Goal: Task Accomplishment & Management: Use online tool/utility

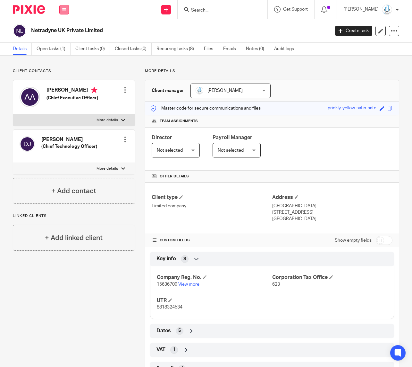
click at [64, 13] on button at bounding box center [64, 10] width 10 height 10
click at [63, 30] on link "Work" at bounding box center [61, 30] width 10 height 4
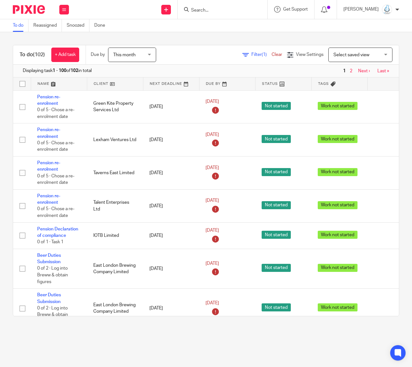
click at [243, 55] on link "Filter (1)" at bounding box center [257, 54] width 29 height 4
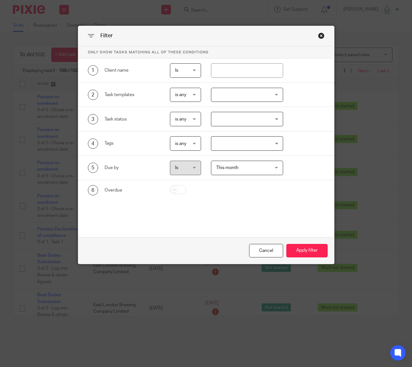
click at [233, 98] on div at bounding box center [247, 95] width 72 height 14
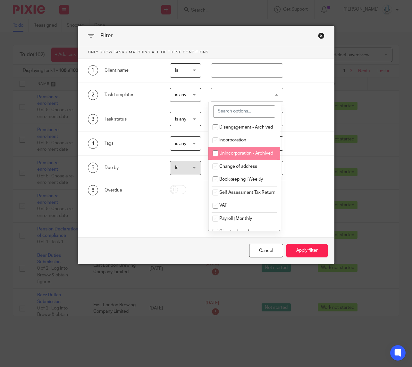
scroll to position [96, 0]
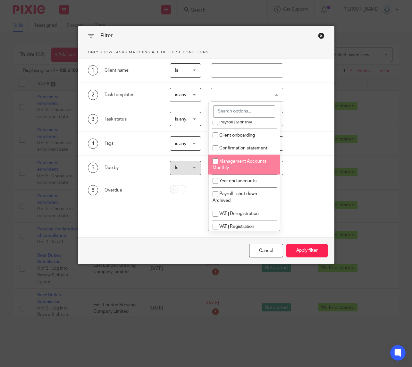
click at [265, 170] on span "Management Accounts | Monthly" at bounding box center [241, 164] width 56 height 11
checkbox input "true"
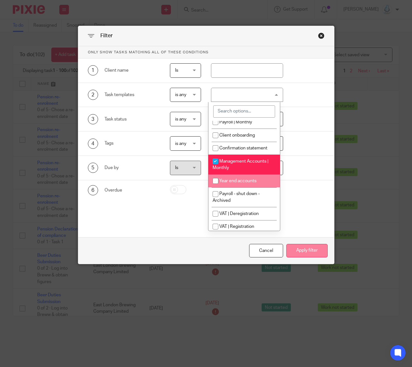
click at [302, 251] on button "Apply filter" at bounding box center [307, 251] width 41 height 14
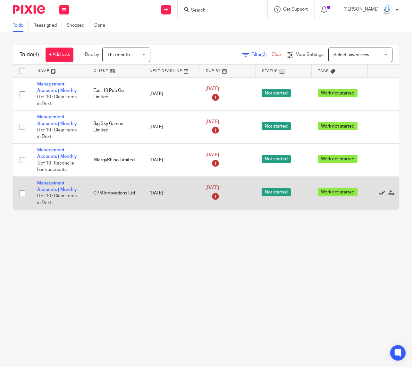
click at [381, 195] on icon at bounding box center [382, 193] width 6 height 6
